Goal: Complete application form

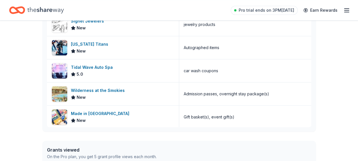
scroll to position [380, 0]
click at [101, 87] on div "Wilderness at the Smokies" at bounding box center [99, 90] width 56 height 7
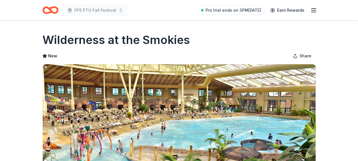
click at [101, 85] on img at bounding box center [179, 118] width 273 height 109
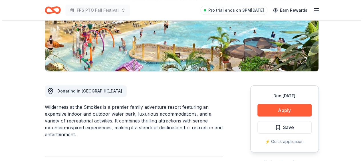
scroll to position [104, 0]
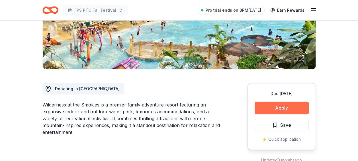
click at [271, 108] on button "Apply" at bounding box center [282, 107] width 54 height 13
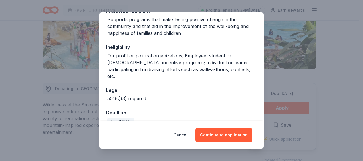
scroll to position [100, 0]
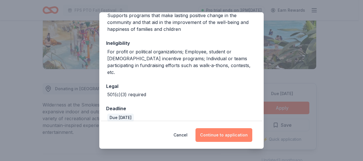
click at [220, 140] on button "Continue to application" at bounding box center [223, 135] width 57 height 14
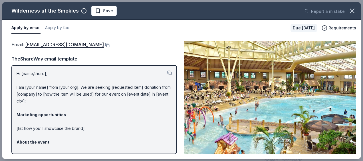
click at [46, 72] on p "Hi [name/there], I am [your name] from [your org]. We are seeking [requested it…" at bounding box center [94, 145] width 155 height 151
click at [41, 73] on p "Hi [name/there], I am [your name] from [your org]. We are seeking [requested it…" at bounding box center [94, 145] width 155 height 151
drag, startPoint x: 41, startPoint y: 73, endPoint x: 29, endPoint y: 72, distance: 12.3
click at [29, 72] on p "Hi [name/there], I am [your name] from [your org]. We are seeking [requested it…" at bounding box center [94, 145] width 155 height 151
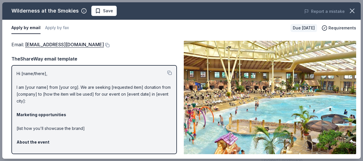
drag, startPoint x: 26, startPoint y: 29, endPoint x: 18, endPoint y: 71, distance: 42.6
click at [18, 71] on p "Hi [name/there], I am [your name] from [your org]. We are seeking [requested it…" at bounding box center [94, 145] width 155 height 151
click at [40, 78] on p "Hi [name/there], I am [your name] from [your org]. We are seeking [requested it…" at bounding box center [94, 145] width 155 height 151
click at [39, 71] on p "Hi [name/there], I am [your name] from [your org]. We are seeking [requested it…" at bounding box center [94, 145] width 155 height 151
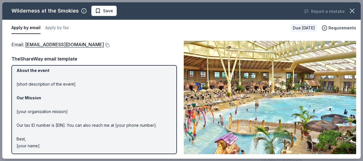
scroll to position [0, 0]
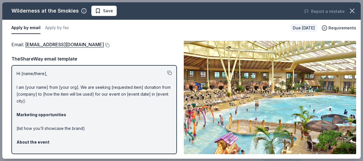
click at [167, 73] on button at bounding box center [169, 72] width 5 height 5
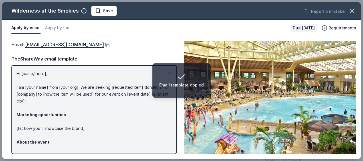
click at [125, 82] on p "Hi [name/there], I am [your name] from [your org]. We are seeking [requested it…" at bounding box center [94, 145] width 155 height 151
click at [115, 104] on p "Hi [name/there], I am [your name] from [your org]. We are seeking [requested it…" at bounding box center [94, 145] width 155 height 151
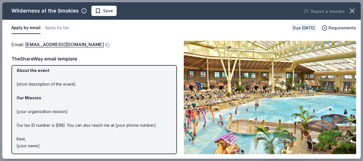
click at [155, 45] on div "Email : [EMAIL_ADDRESS][DOMAIN_NAME]" at bounding box center [93, 44] width 165 height 7
